Goal: Transaction & Acquisition: Book appointment/travel/reservation

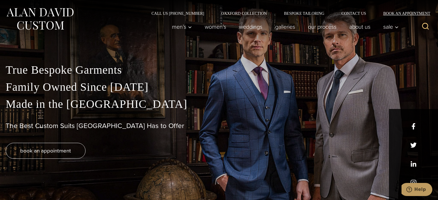
click at [391, 13] on link "Book an Appointment" at bounding box center [404, 13] width 58 height 4
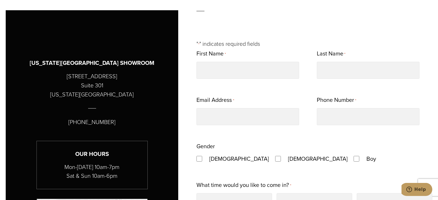
scroll to position [241, 0]
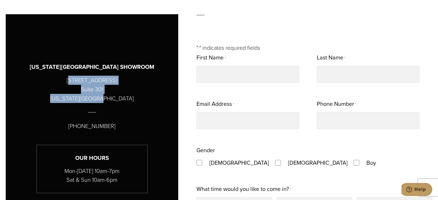
drag, startPoint x: 68, startPoint y: 79, endPoint x: 115, endPoint y: 97, distance: 50.4
click at [115, 97] on p "[STREET_ADDRESS][US_STATE]" at bounding box center [92, 89] width 84 height 27
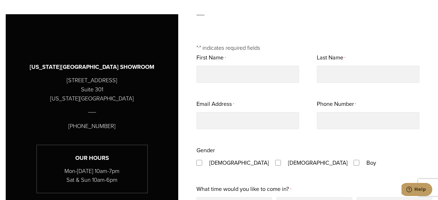
click at [121, 99] on div "[US_STATE][GEOGRAPHIC_DATA] SHOWROOM [STREET_ADDRESS][US_STATE] [PHONE_NUMBER] …" at bounding box center [92, 151] width 144 height 227
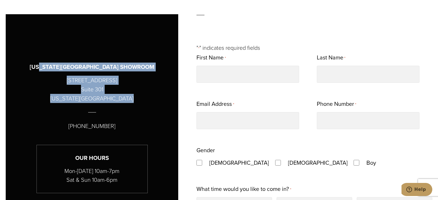
drag, startPoint x: 118, startPoint y: 99, endPoint x: 65, endPoint y: 81, distance: 55.8
click at [65, 81] on div "[US_STATE][GEOGRAPHIC_DATA] SHOWROOM [STREET_ADDRESS][US_STATE] [PHONE_NUMBER] …" at bounding box center [92, 151] width 144 height 227
click at [87, 80] on p "[STREET_ADDRESS][US_STATE]" at bounding box center [92, 89] width 84 height 27
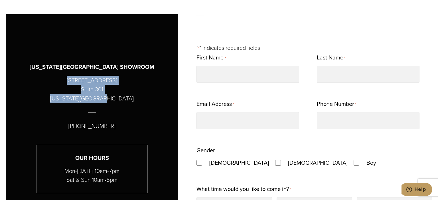
drag, startPoint x: 117, startPoint y: 99, endPoint x: 68, endPoint y: 83, distance: 51.8
click at [68, 83] on p "[STREET_ADDRESS][US_STATE]" at bounding box center [92, 89] width 84 height 27
copy p "[STREET_ADDRESS][US_STATE]"
